Goal: Find specific page/section: Find specific page/section

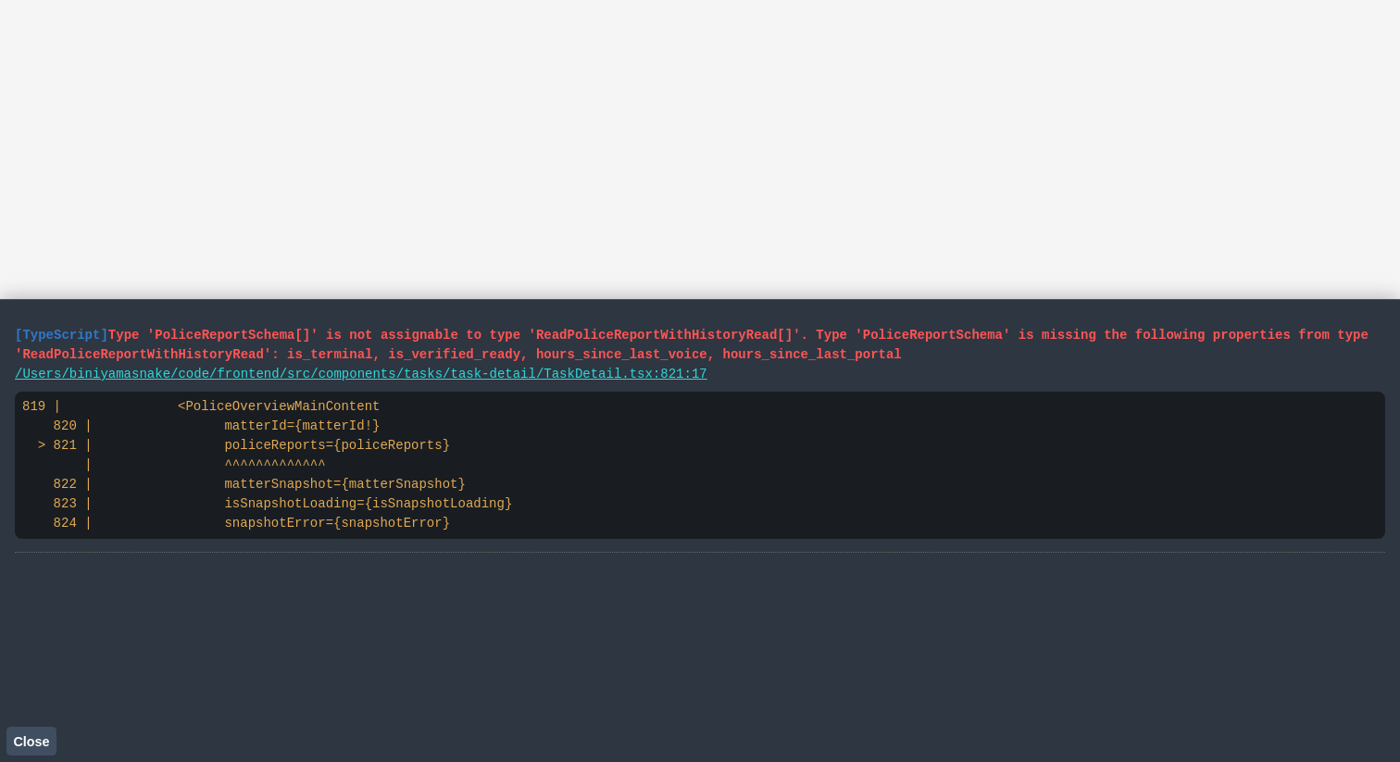
click at [41, 735] on span "Close" at bounding box center [31, 741] width 36 height 15
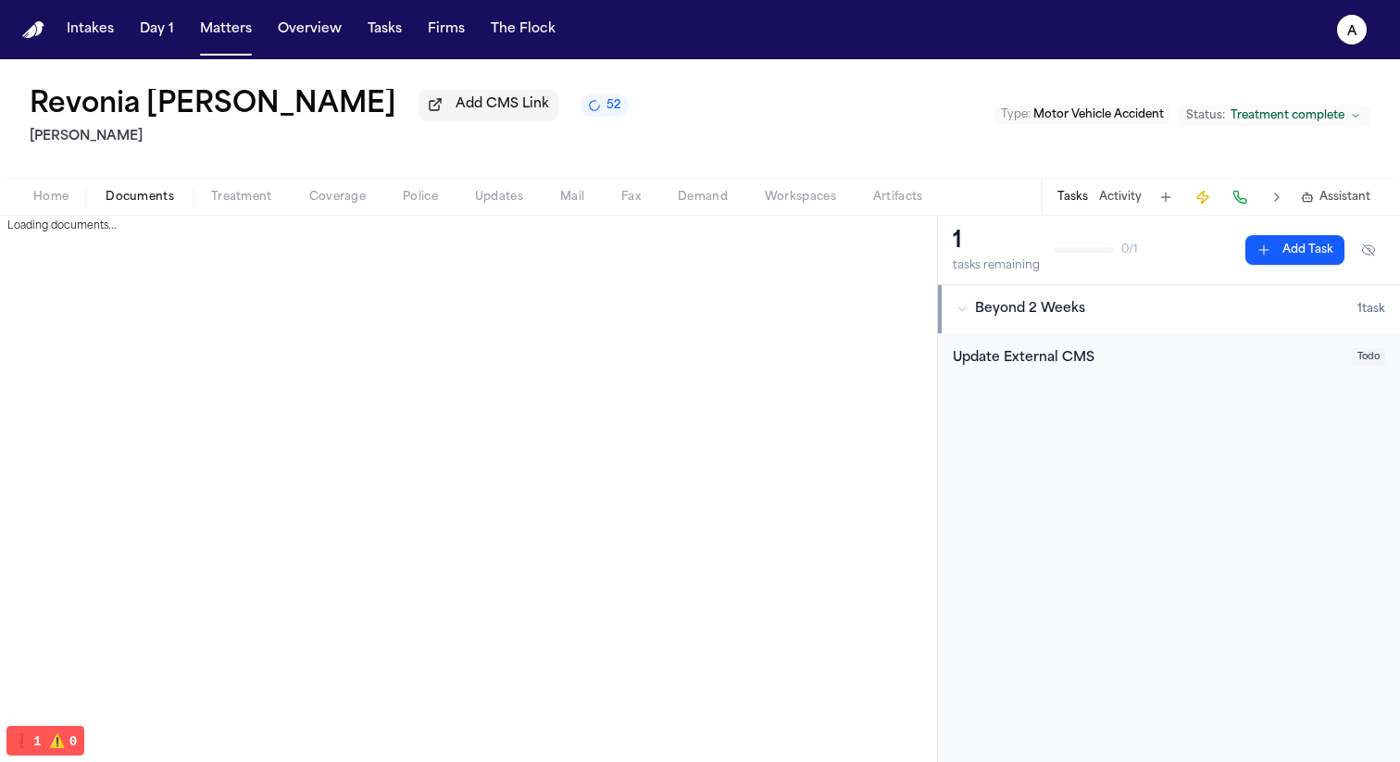
click at [136, 204] on span "Documents" at bounding box center [140, 197] width 69 height 15
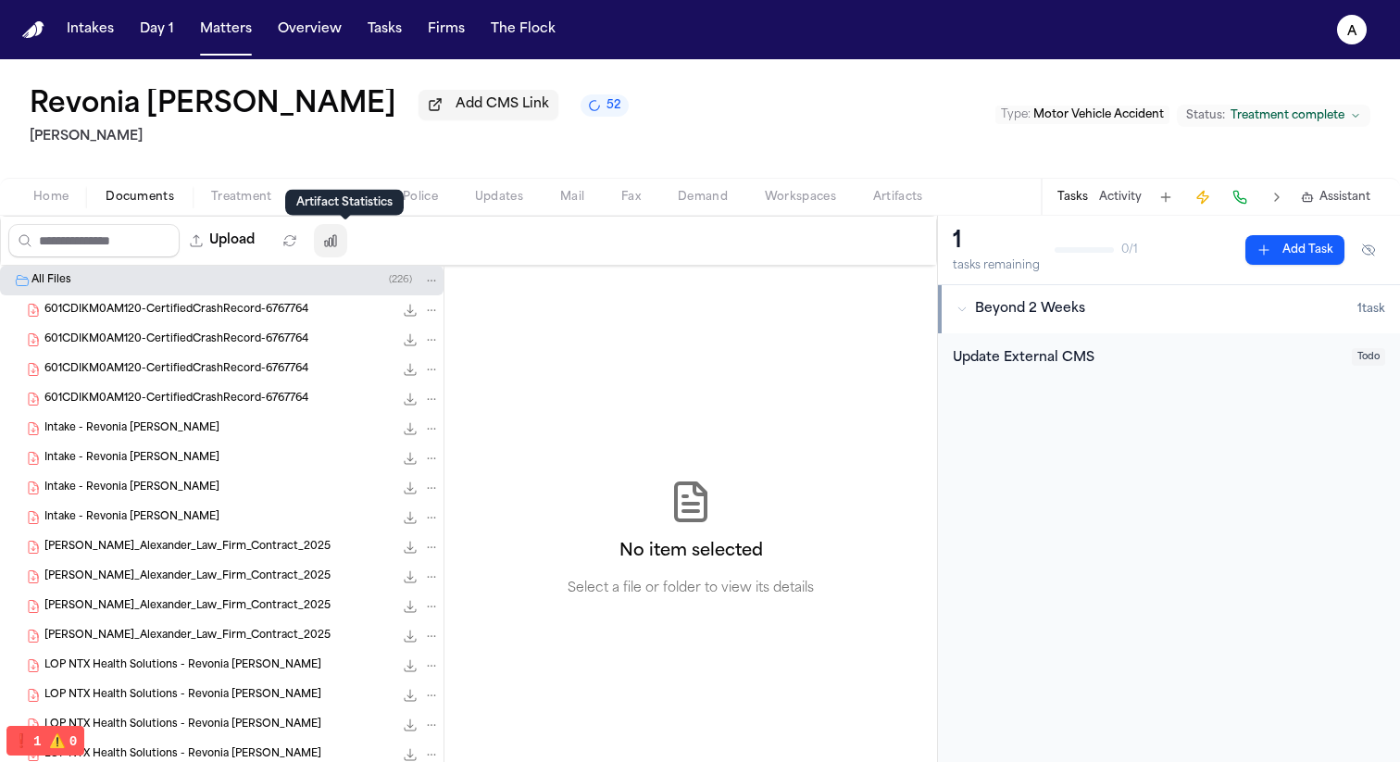
click at [338, 241] on icon "button" at bounding box center [330, 240] width 15 height 15
